Goal: Information Seeking & Learning: Learn about a topic

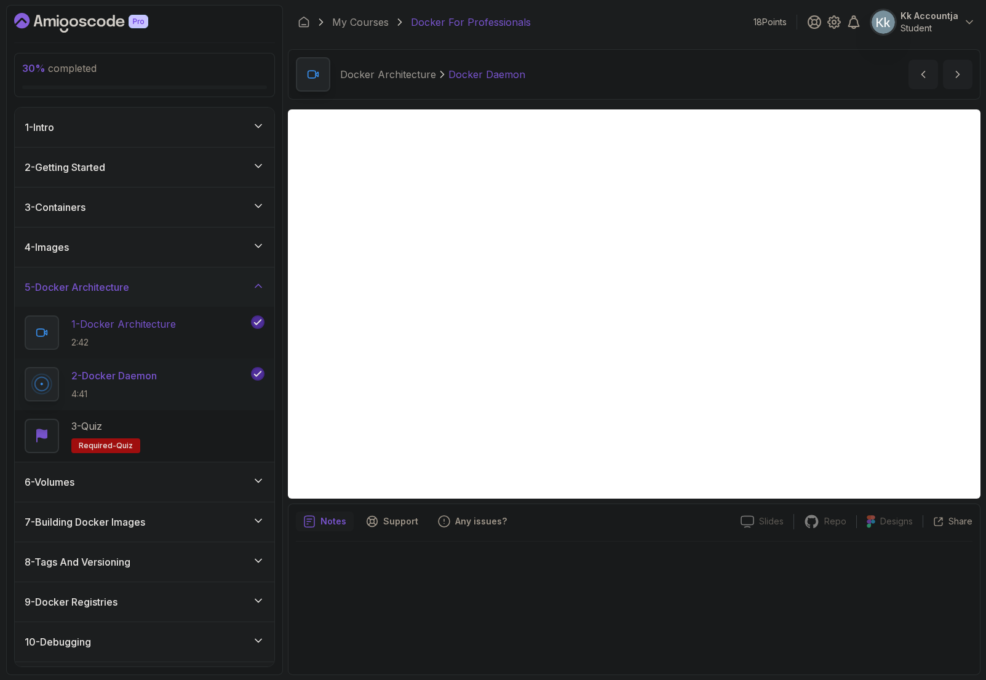
scroll to position [155, 0]
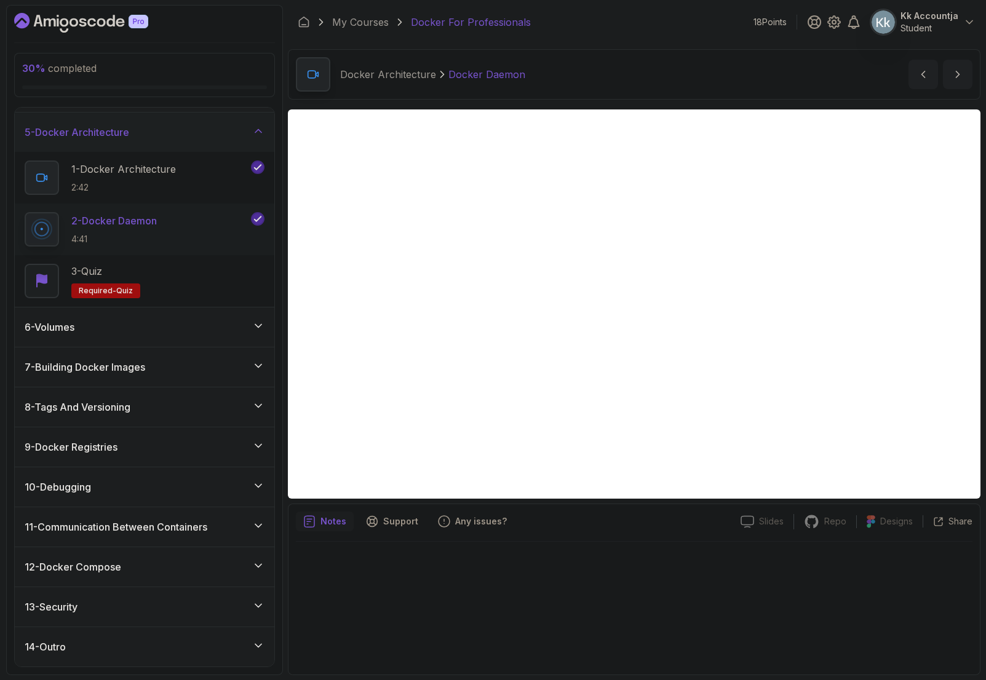
click at [126, 334] on div "6 - Volumes" at bounding box center [145, 327] width 240 height 15
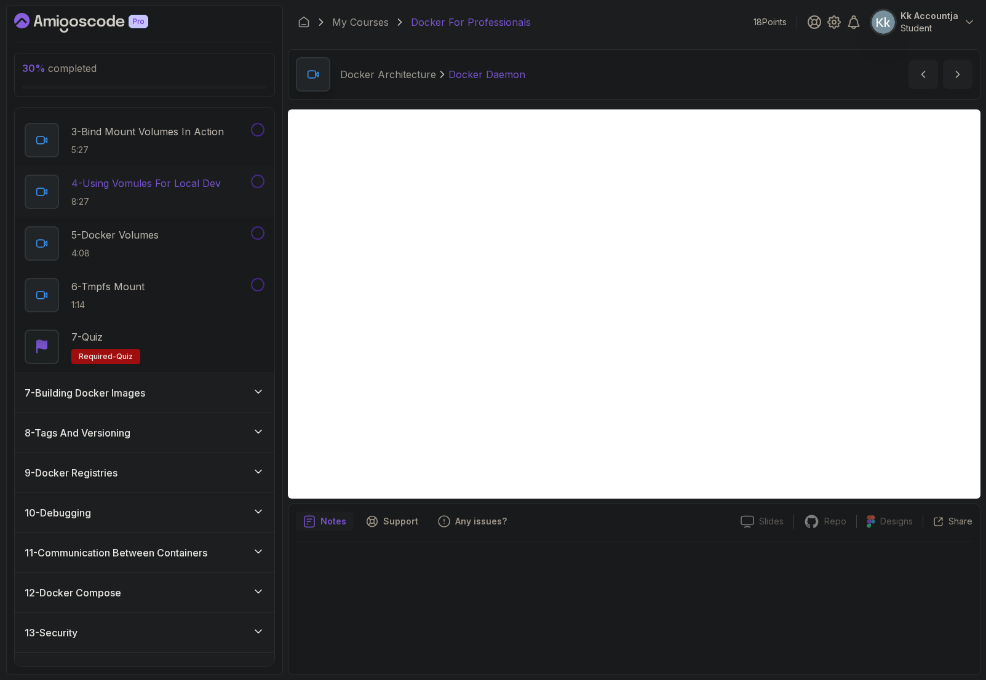
scroll to position [0, 0]
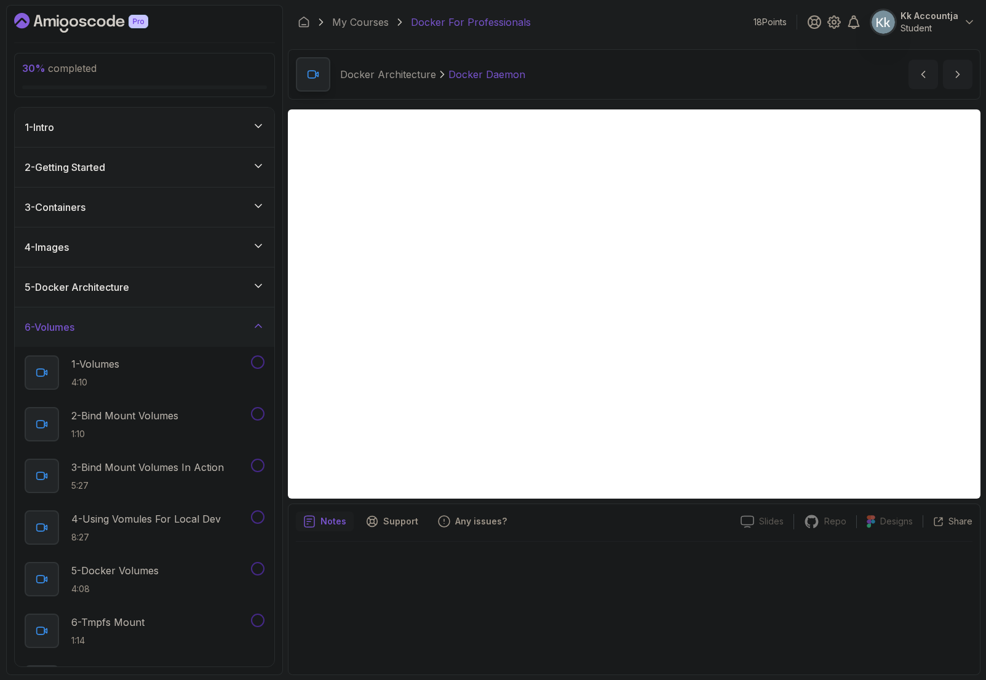
click at [150, 327] on div "6 - Volumes" at bounding box center [145, 327] width 240 height 15
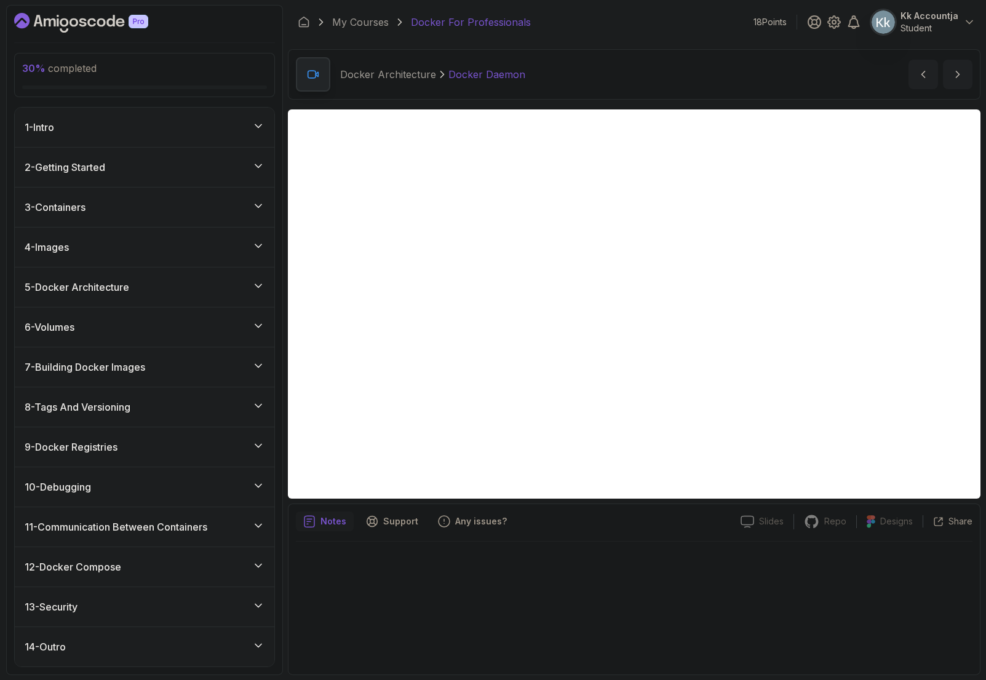
click at [163, 289] on div "5 - Docker Architecture" at bounding box center [145, 287] width 240 height 15
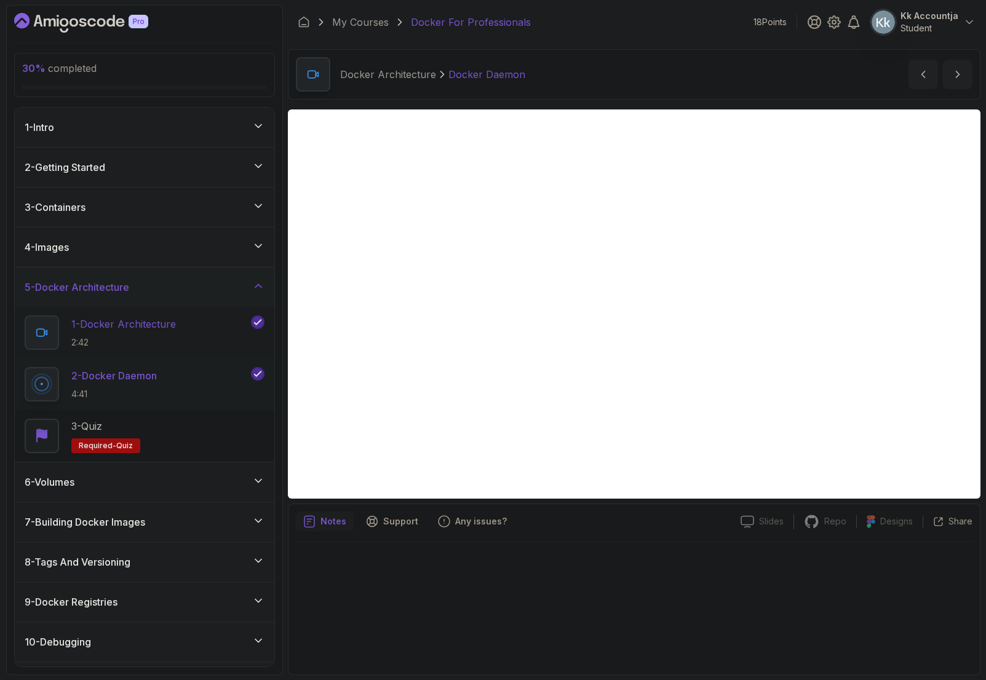
click at [174, 335] on h2 "1 - Docker Architecture 2:42" at bounding box center [123, 333] width 105 height 32
click at [200, 373] on div "2 - Docker Daemon 4:41" at bounding box center [137, 384] width 224 height 34
click at [221, 446] on div "3 - Quiz Required- quiz" at bounding box center [145, 436] width 240 height 34
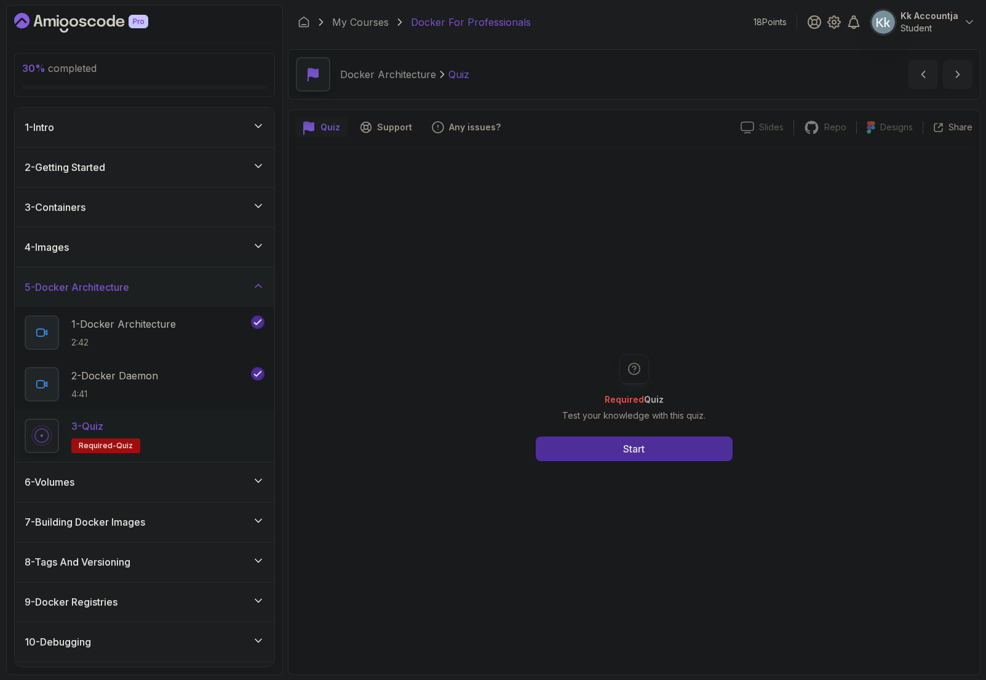
click at [582, 432] on div "Required Quiz Test your knowledge with this quiz. Start" at bounding box center [634, 407] width 236 height 107
click at [576, 445] on button "Start" at bounding box center [634, 449] width 197 height 25
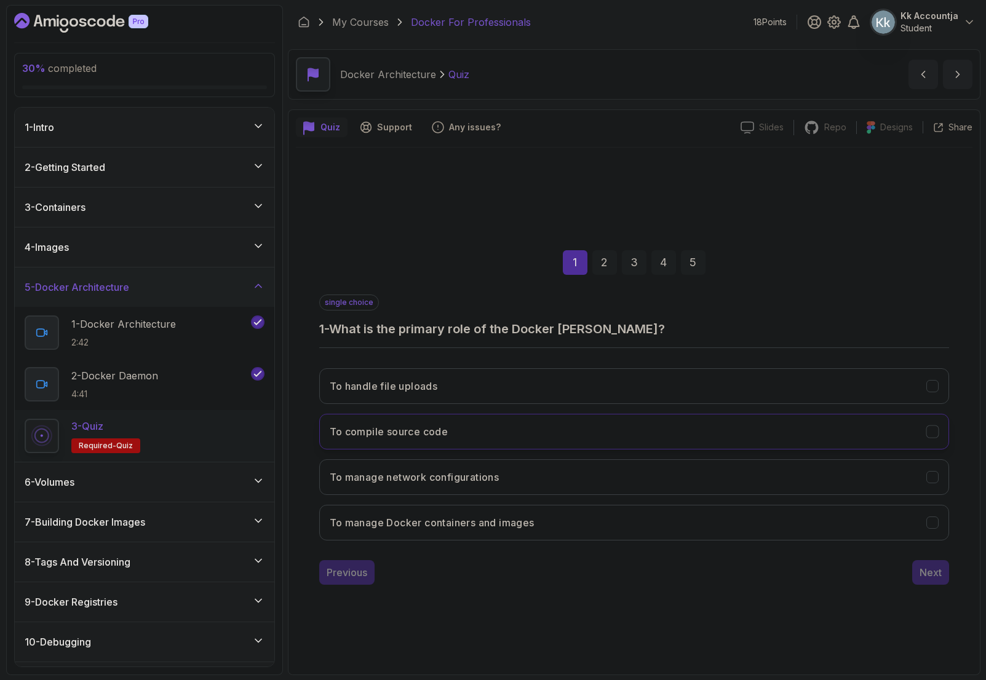
click at [578, 437] on button "To compile source code" at bounding box center [634, 432] width 630 height 36
click at [660, 522] on button "To manage Docker containers and images" at bounding box center [634, 523] width 630 height 36
click at [941, 569] on button "Next" at bounding box center [930, 572] width 37 height 25
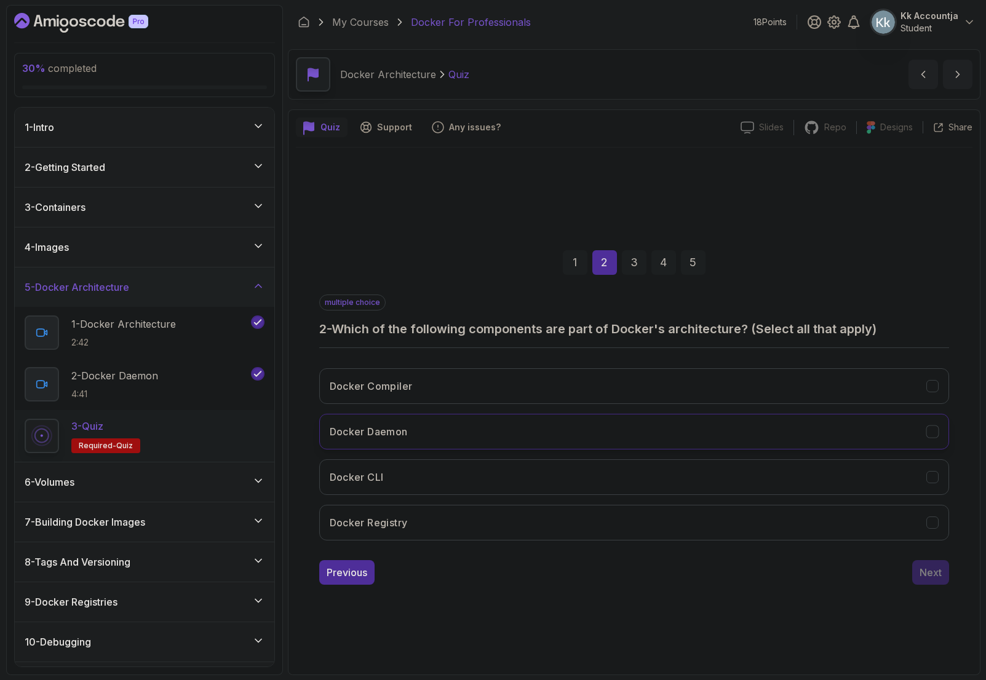
click at [726, 443] on button "Docker Daemon" at bounding box center [634, 432] width 630 height 36
click at [752, 500] on div "Docker Compiler Docker Daemon Docker CLI Docker Registry" at bounding box center [634, 455] width 630 height 192
click at [750, 493] on button "Docker CLI" at bounding box center [634, 477] width 630 height 36
click at [753, 523] on button "Docker Registry" at bounding box center [634, 523] width 630 height 36
click at [938, 584] on div "1 2 3 4 5 multiple choice 2 - Which of the following components are part of Doc…" at bounding box center [634, 408] width 677 height 374
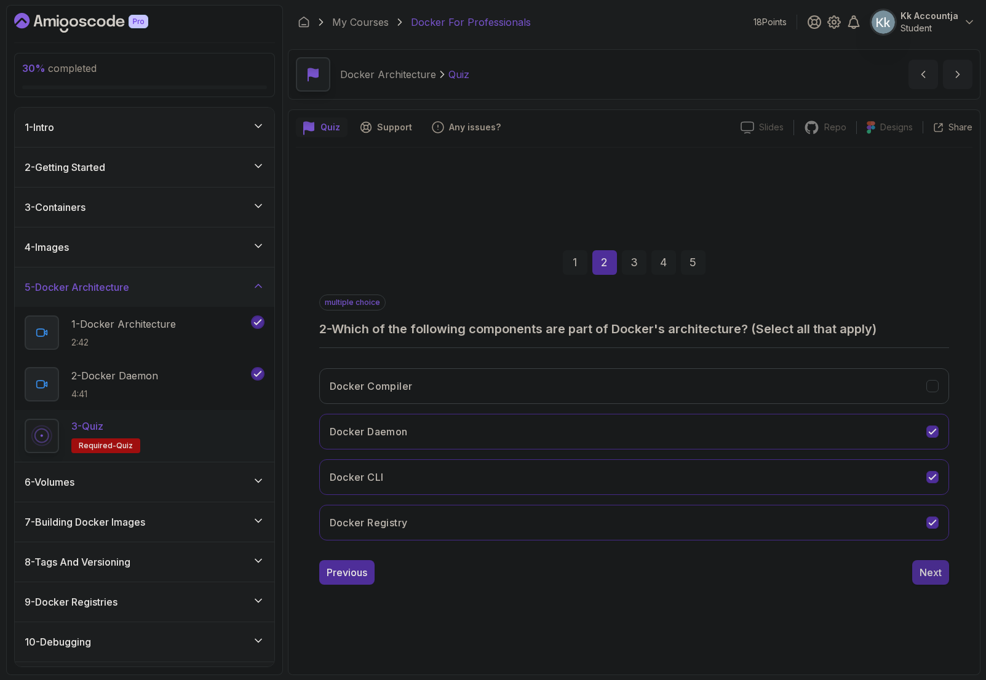
click at [935, 573] on div "Next" at bounding box center [930, 572] width 22 height 15
